Goal: Browse casually: Explore the website without a specific task or goal

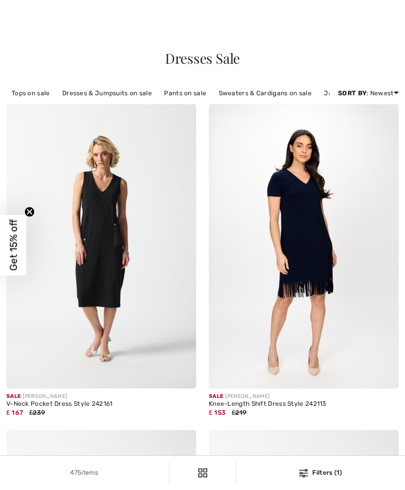
checkbox input "true"
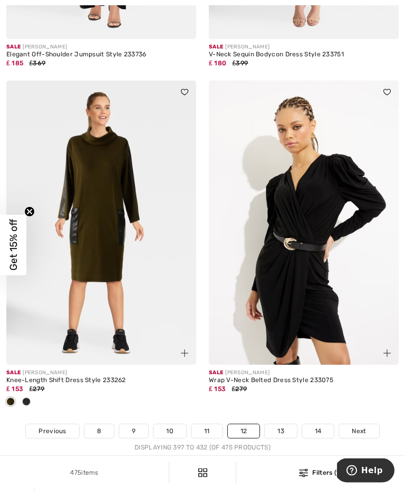
scroll to position [5877, 0]
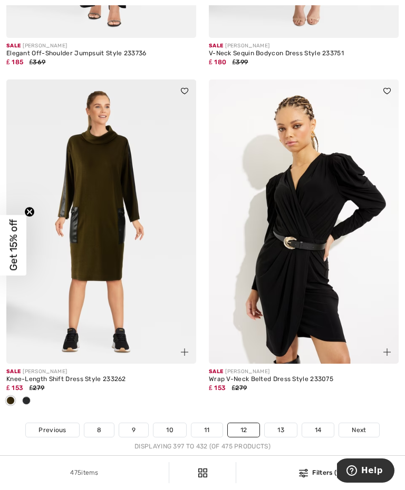
click at [286, 434] on link "13" at bounding box center [280, 431] width 32 height 14
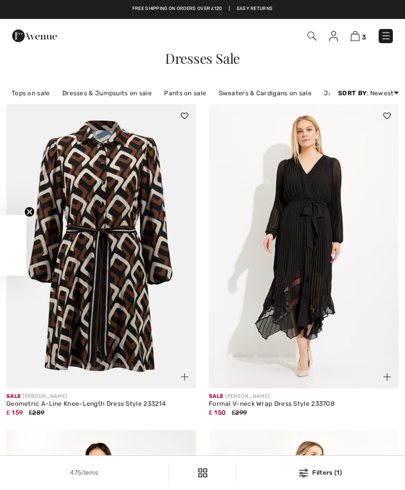
checkbox input "true"
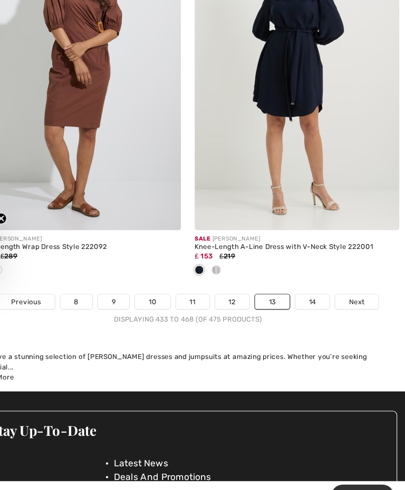
scroll to position [6047, 0]
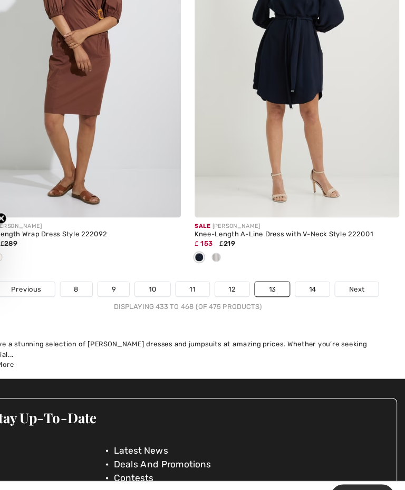
click at [302, 271] on link "14" at bounding box center [318, 278] width 32 height 14
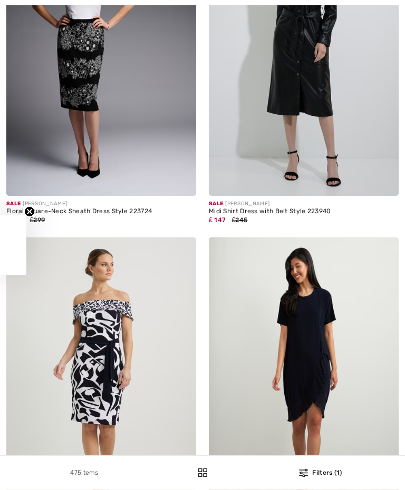
checkbox input "true"
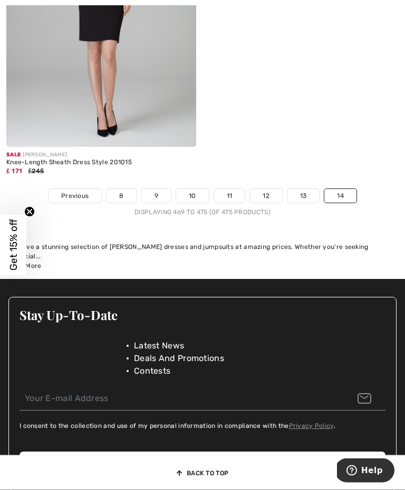
scroll to position [1220, 0]
click at [70, 201] on span "Previous" at bounding box center [74, 195] width 27 height 9
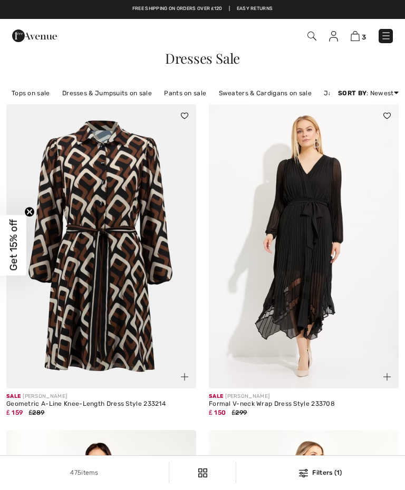
checkbox input "true"
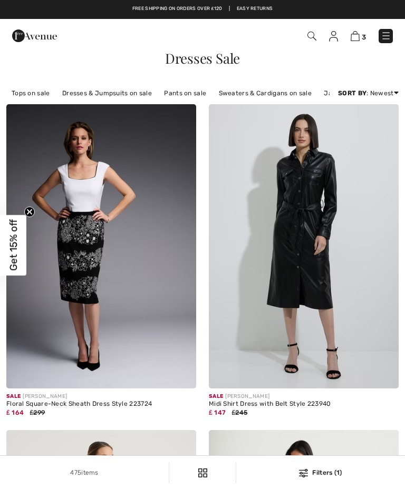
checkbox input "true"
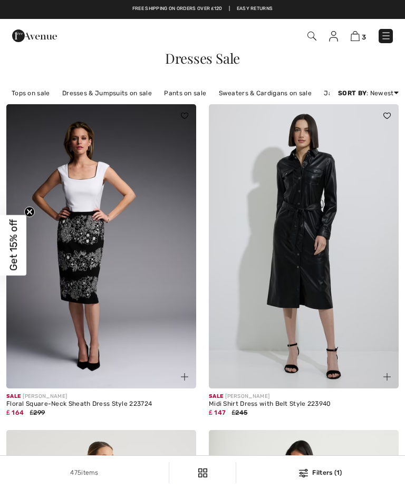
checkbox input "true"
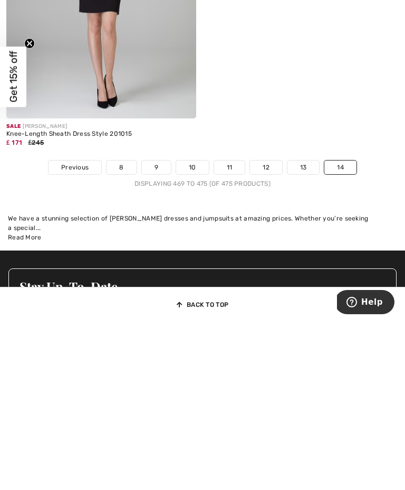
scroll to position [1248, 0]
